Goal: Transaction & Acquisition: Purchase product/service

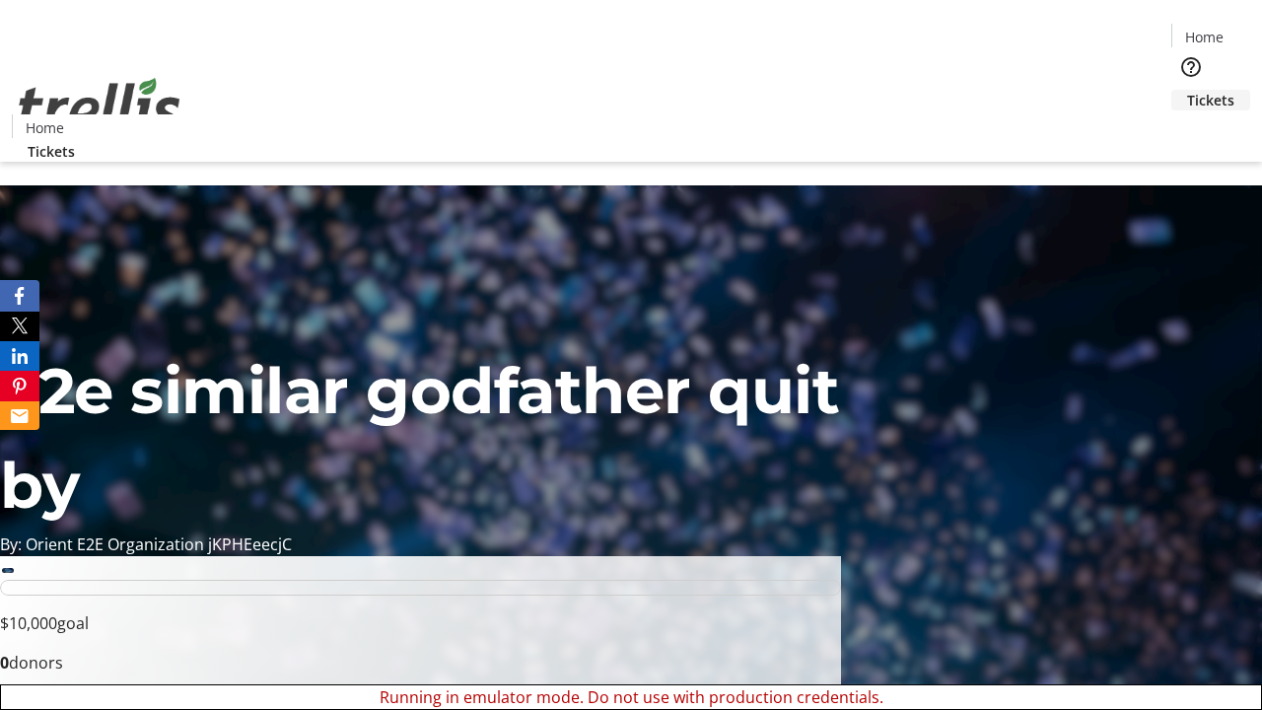
click at [1187, 90] on span "Tickets" at bounding box center [1210, 100] width 47 height 21
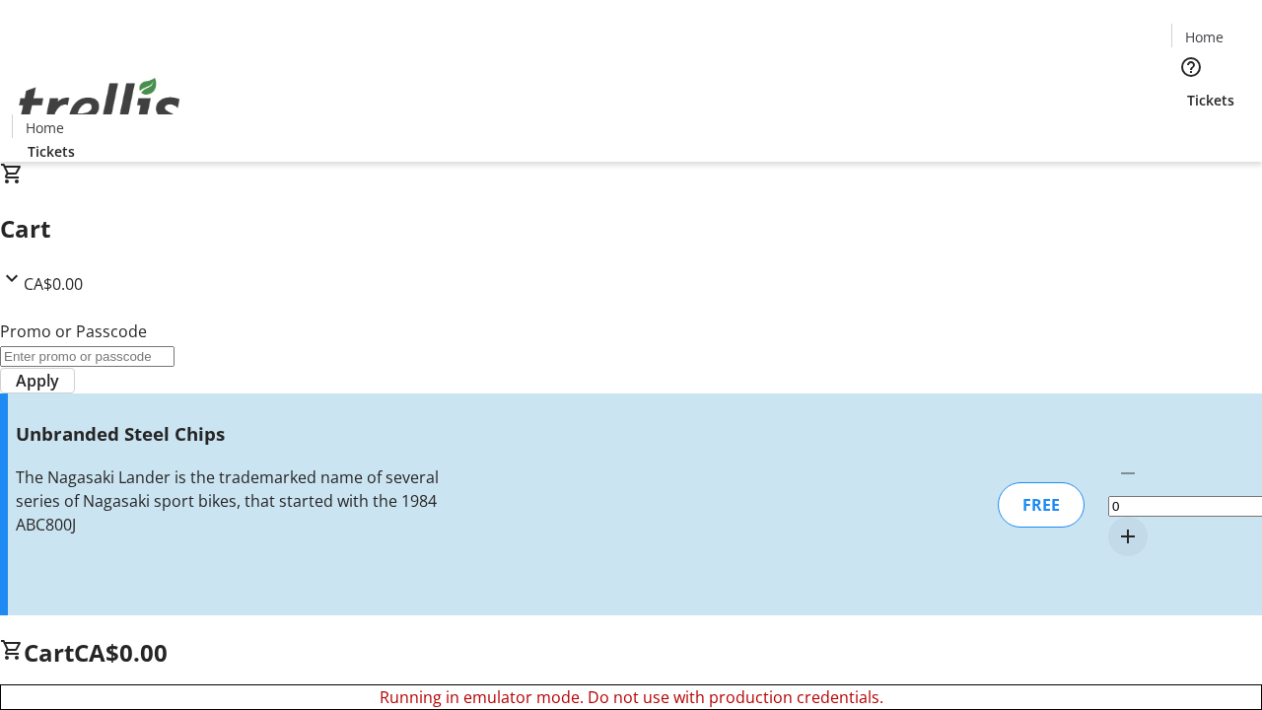
click at [1116, 525] on mat-icon "Increment by one" at bounding box center [1128, 537] width 24 height 24
type input "1"
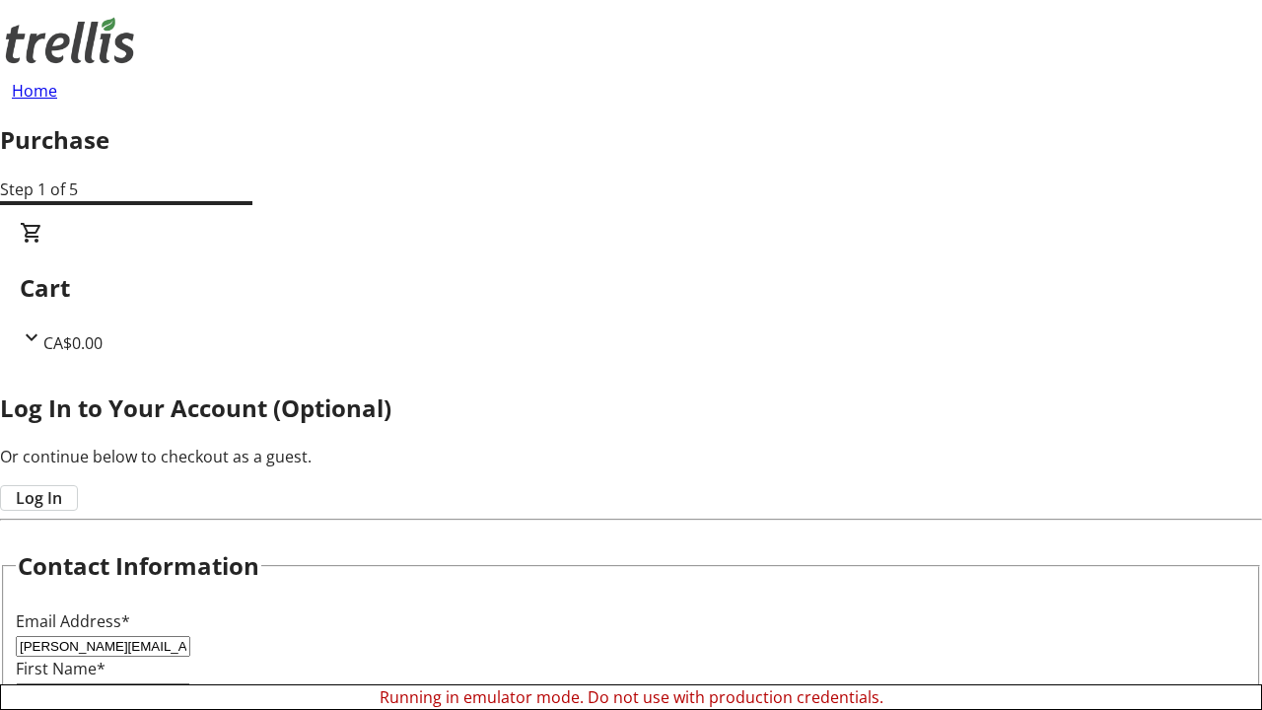
type input "[PERSON_NAME]"
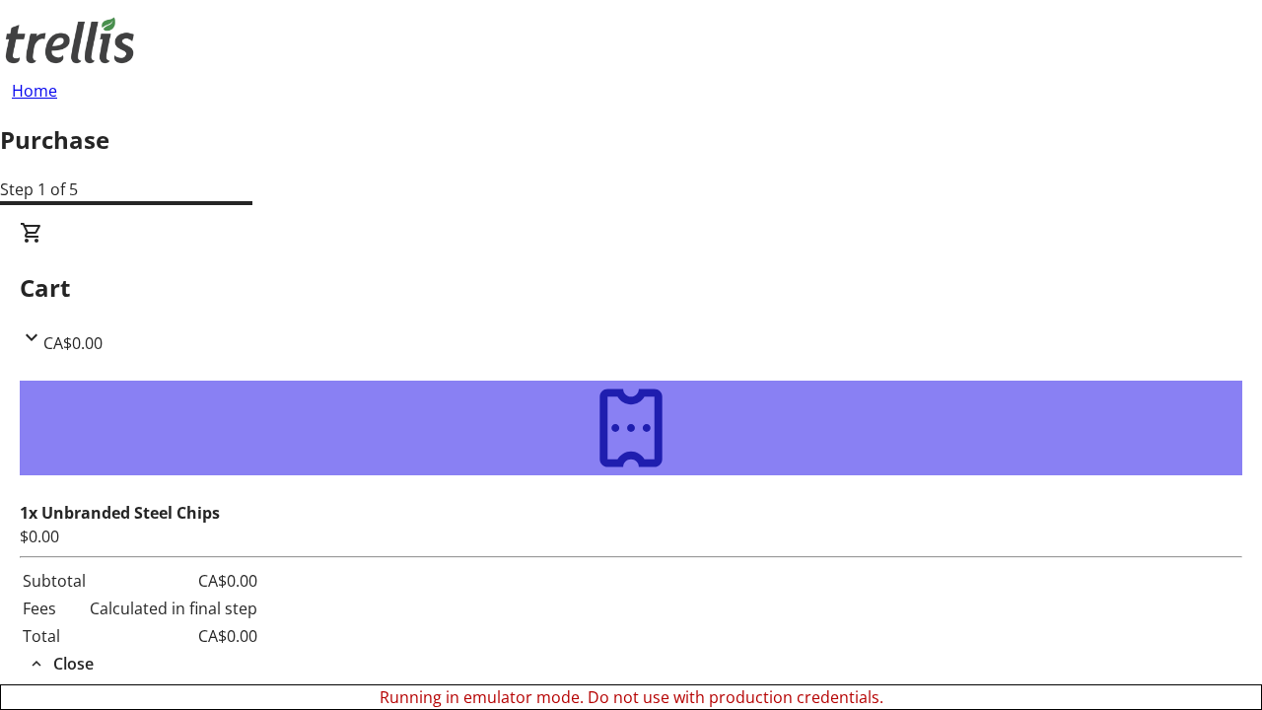
type input "[PERSON_NAME]"
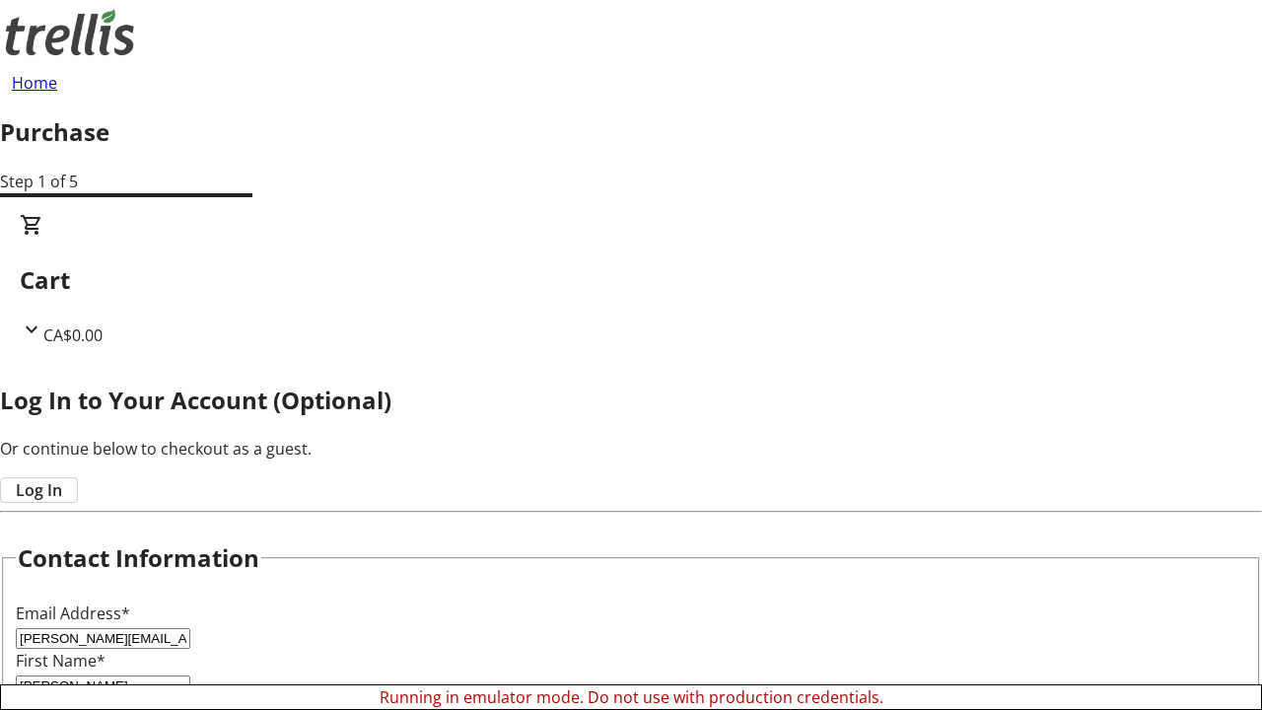
scroll to position [196, 0]
